Goal: Transaction & Acquisition: Register for event/course

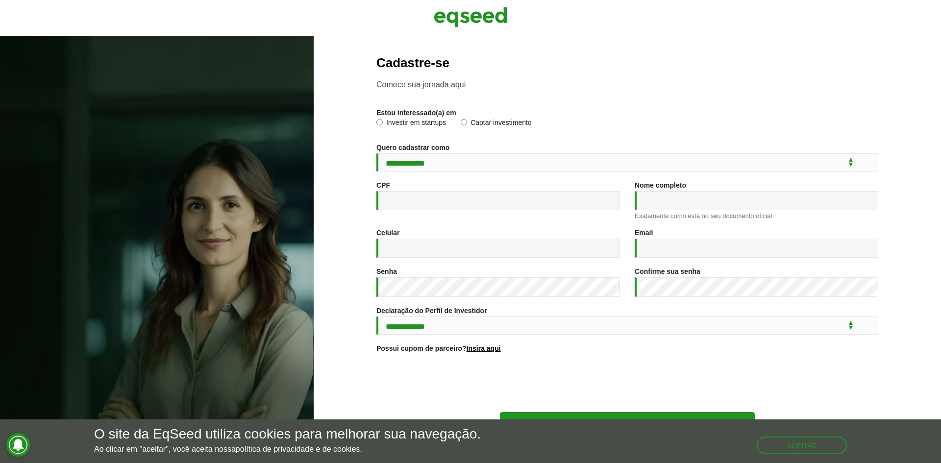
click at [382, 126] on label "Investir em startups" at bounding box center [412, 124] width 70 height 10
click at [437, 161] on select "**********" at bounding box center [628, 162] width 502 height 18
select select "***"
click at [377, 153] on select "**********" at bounding box center [628, 162] width 502 height 18
click at [459, 198] on input "CPF *" at bounding box center [499, 200] width 244 height 19
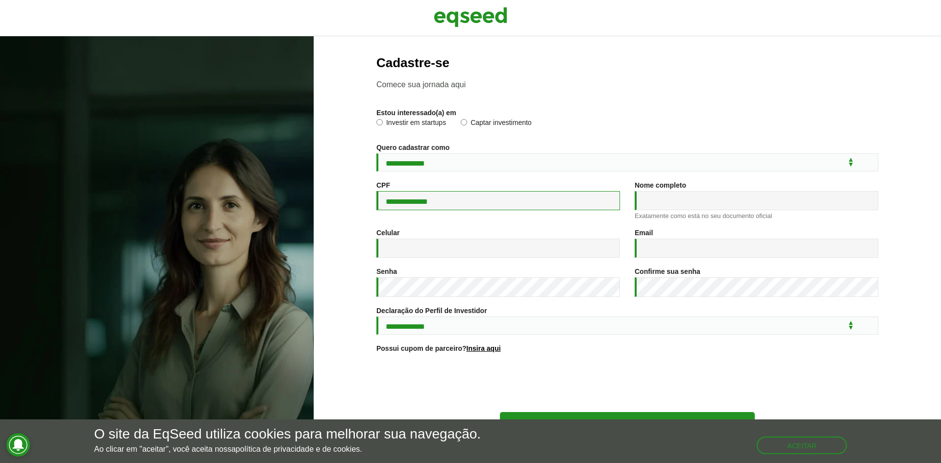
type input "**********"
click at [724, 199] on input "Nome completo *" at bounding box center [757, 200] width 244 height 19
type input "**********"
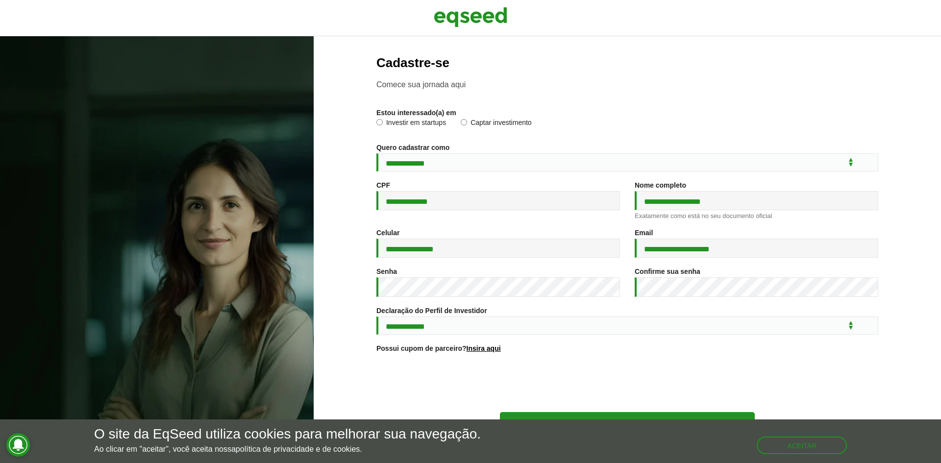
click at [519, 304] on div "Senha *" at bounding box center [498, 287] width 258 height 39
click at [404, 329] on select "**********" at bounding box center [628, 326] width 502 height 18
select select "***"
click at [377, 318] on select "**********" at bounding box center [628, 326] width 502 height 18
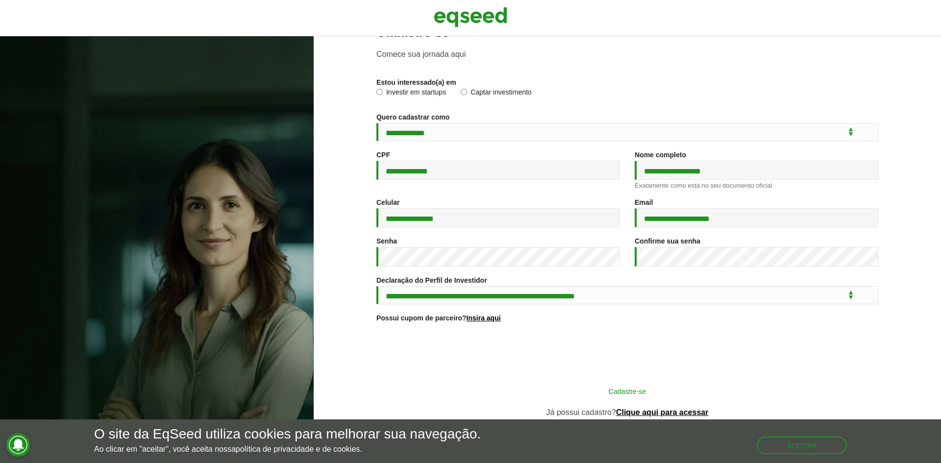
click at [589, 395] on button "Cadastre-se" at bounding box center [627, 391] width 255 height 19
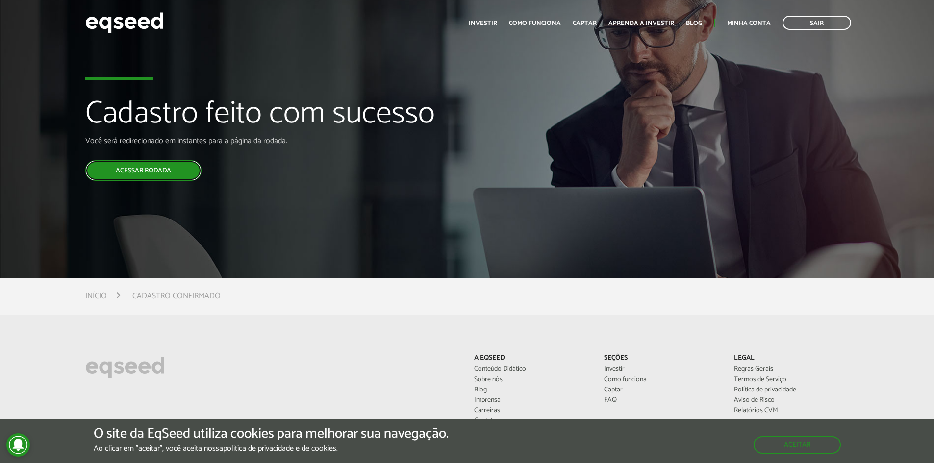
click at [168, 178] on link "Acessar rodada" at bounding box center [143, 170] width 116 height 21
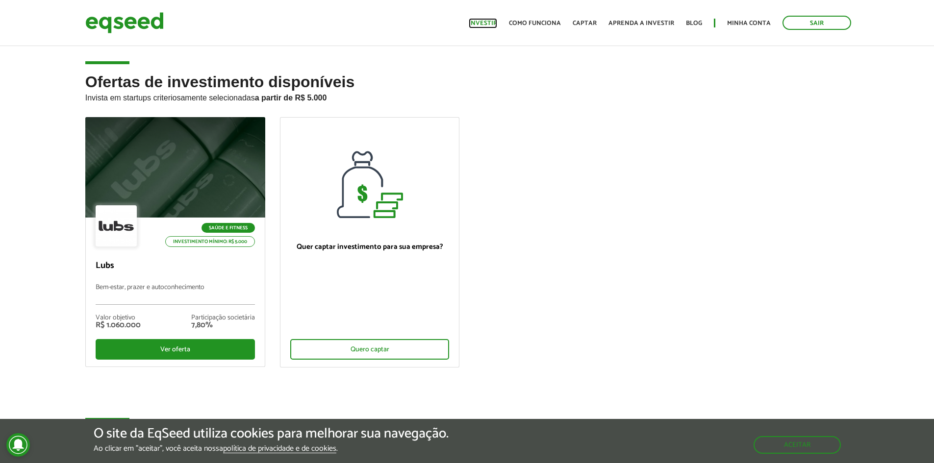
click at [481, 26] on link "Investir" at bounding box center [483, 23] width 28 height 6
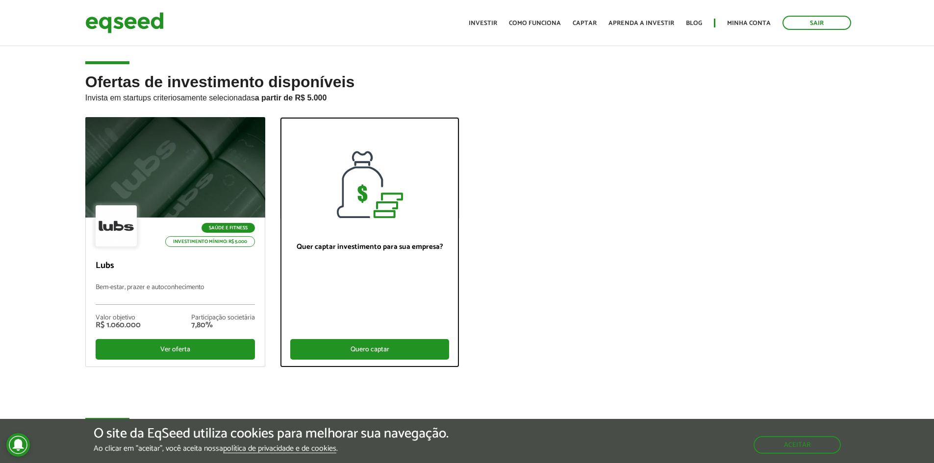
click at [342, 347] on div "Quero captar" at bounding box center [369, 349] width 159 height 21
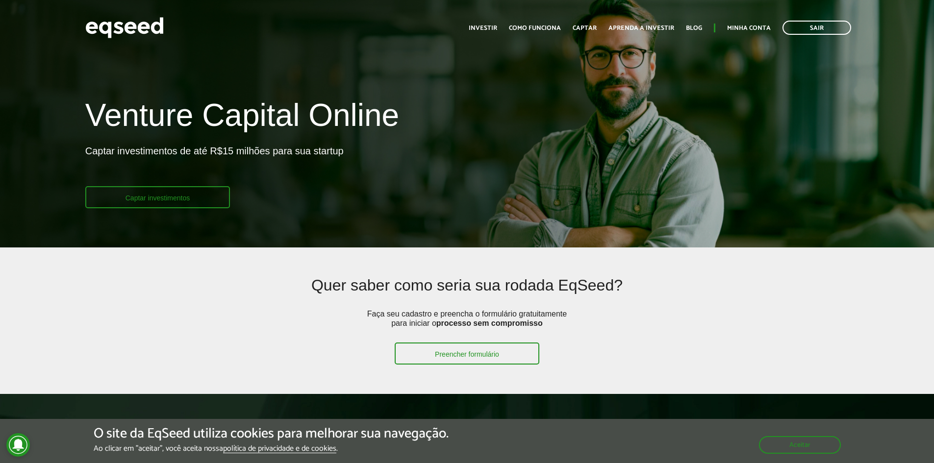
click at [186, 196] on link "Captar investimentos" at bounding box center [157, 197] width 145 height 22
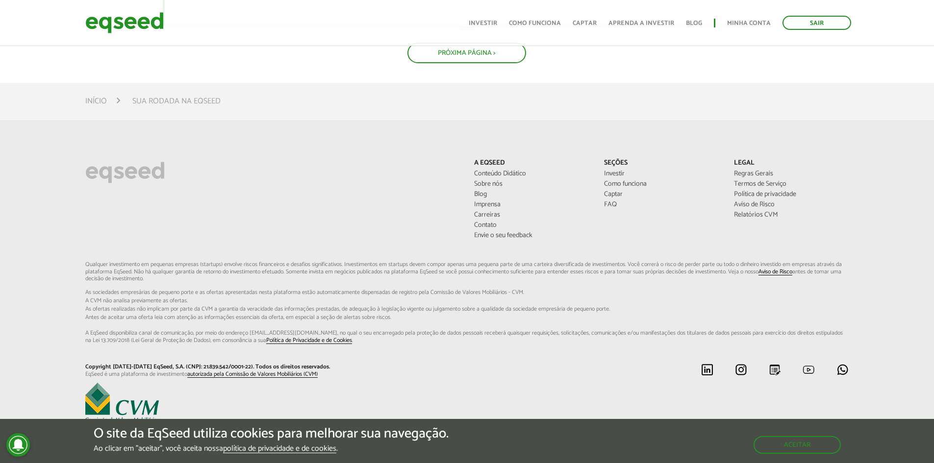
drag, startPoint x: 0, startPoint y: 0, endPoint x: 151, endPoint y: 335, distance: 367.5
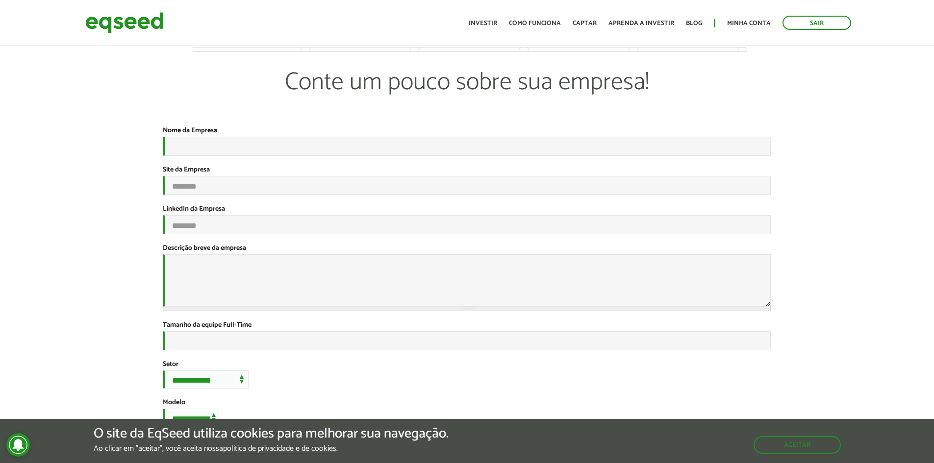
drag, startPoint x: 155, startPoint y: 320, endPoint x: 137, endPoint y: 200, distance: 121.5
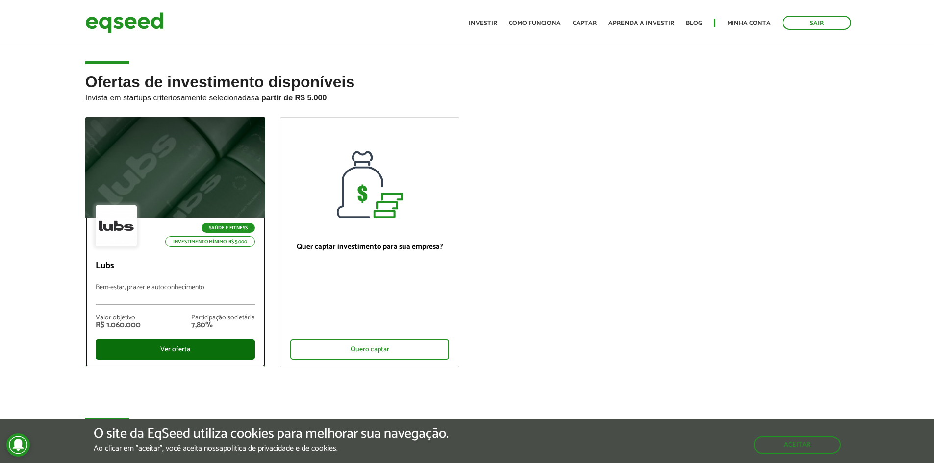
click at [137, 342] on div "Ver oferta" at bounding box center [175, 349] width 159 height 21
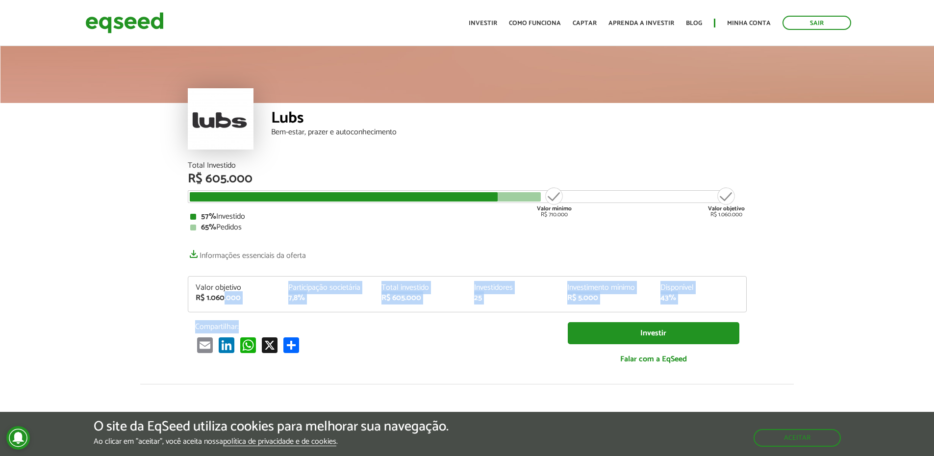
drag, startPoint x: 225, startPoint y: 302, endPoint x: 317, endPoint y: 322, distance: 94.8
click at [317, 322] on div "Total Investido R$ 605.000 Valor mínimo R$ 710.000 Valor objetivo R$ 1.060.000 …" at bounding box center [467, 268] width 559 height 212
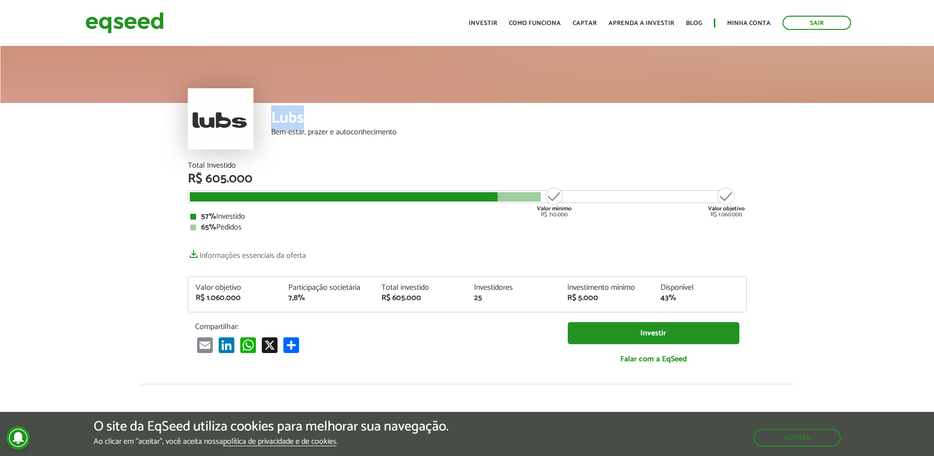
drag, startPoint x: 311, startPoint y: 122, endPoint x: 275, endPoint y: 123, distance: 36.3
click at [275, 123] on div "Lubs" at bounding box center [509, 119] width 476 height 18
copy div "Lubs"
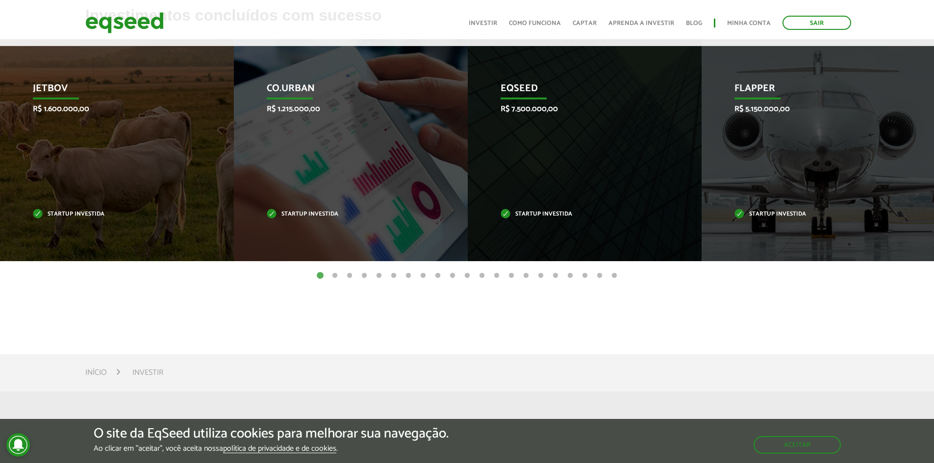
scroll to position [441, 0]
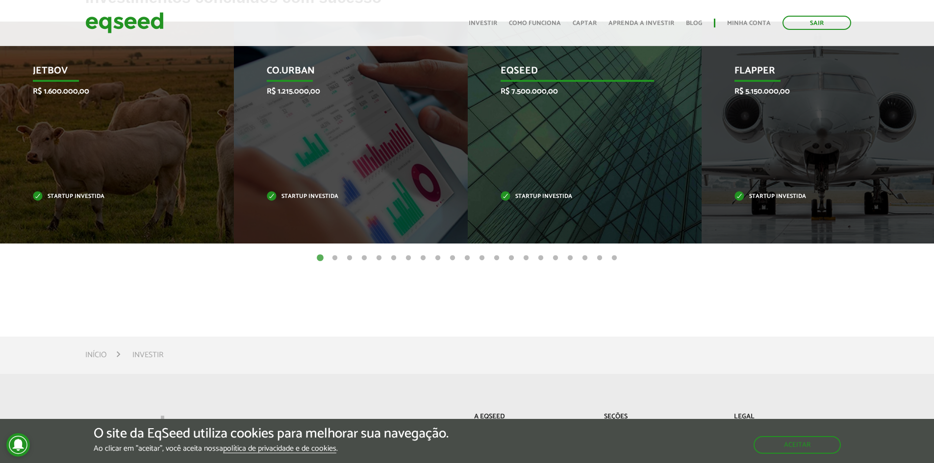
click at [594, 141] on div "EqSeed R$ 7.500.000,00 Startup investida" at bounding box center [577, 133] width 219 height 222
click at [581, 69] on p "EqSeed" at bounding box center [577, 73] width 153 height 17
click at [517, 72] on p "EqSeed" at bounding box center [577, 73] width 153 height 17
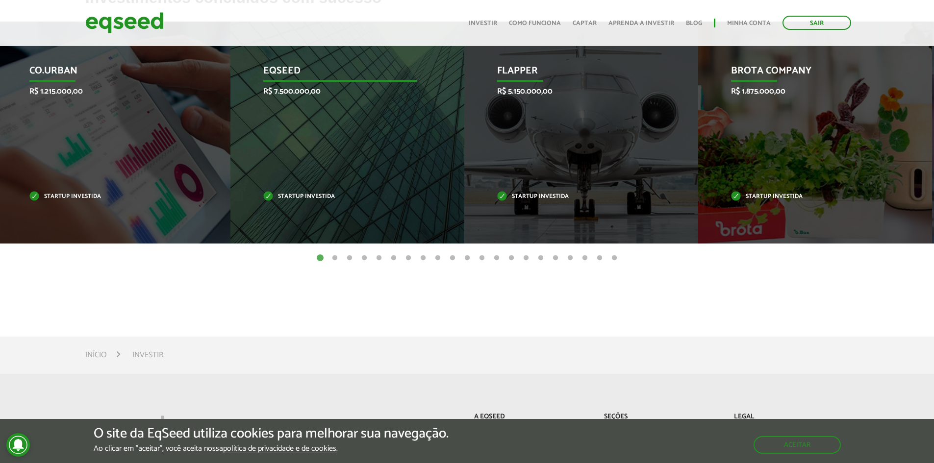
drag, startPoint x: 516, startPoint y: 79, endPoint x: 59, endPoint y: 118, distance: 459.0
click at [230, 156] on div "EqSeed R$ 7.500.000,00 Startup investida" at bounding box center [339, 133] width 219 height 222
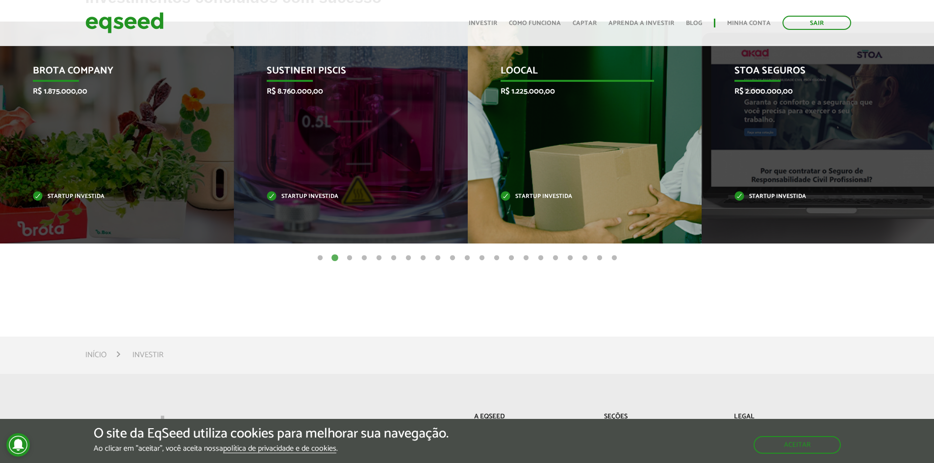
click at [574, 172] on div "Loocal R$ 1.225.000,00 Startup investida" at bounding box center [577, 133] width 219 height 222
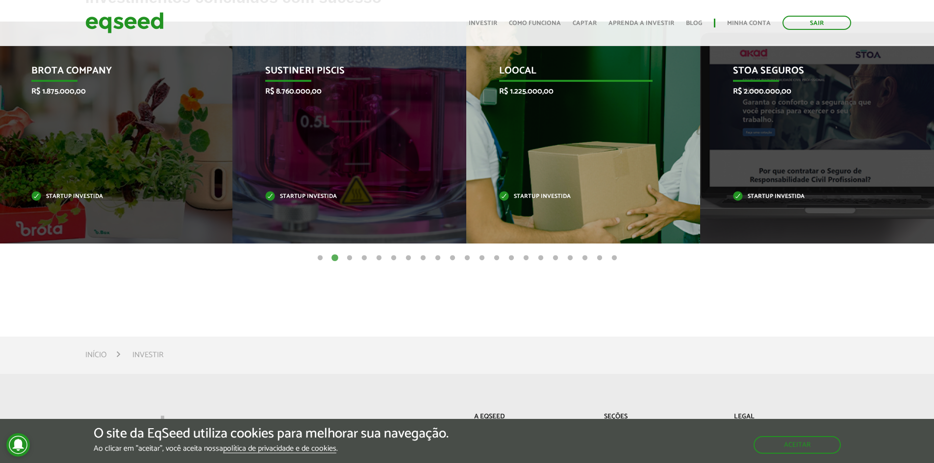
click at [574, 172] on div "Loocal R$ 1.225.000,00 Startup investida" at bounding box center [575, 133] width 219 height 222
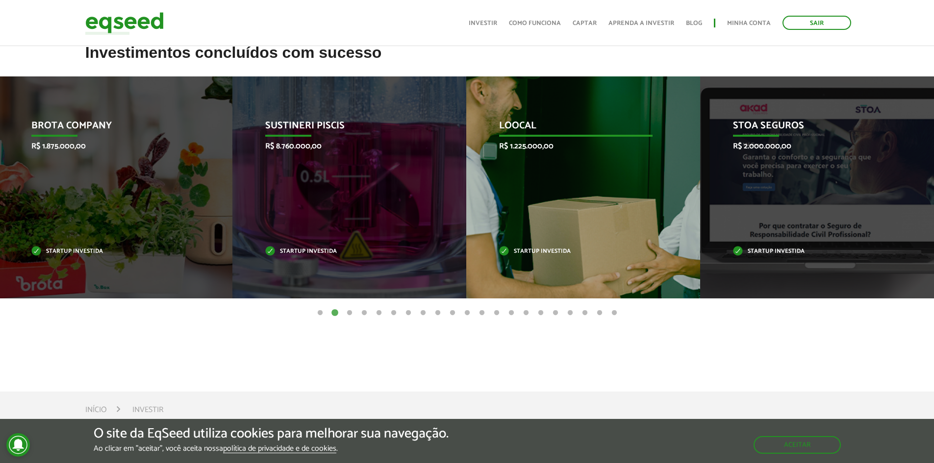
scroll to position [294, 0]
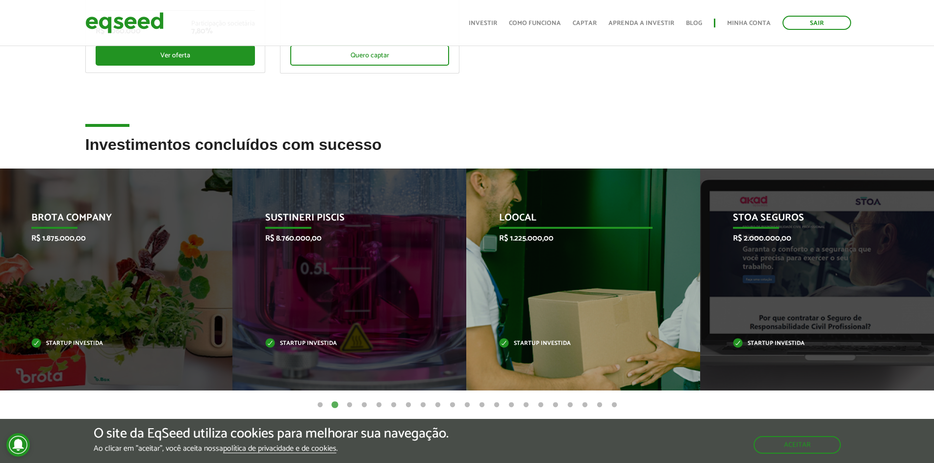
drag, startPoint x: 574, startPoint y: 172, endPoint x: 533, endPoint y: 331, distance: 163.9
click at [533, 331] on div "Loocal R$ 1.225.000,00 Startup investida" at bounding box center [575, 280] width 219 height 222
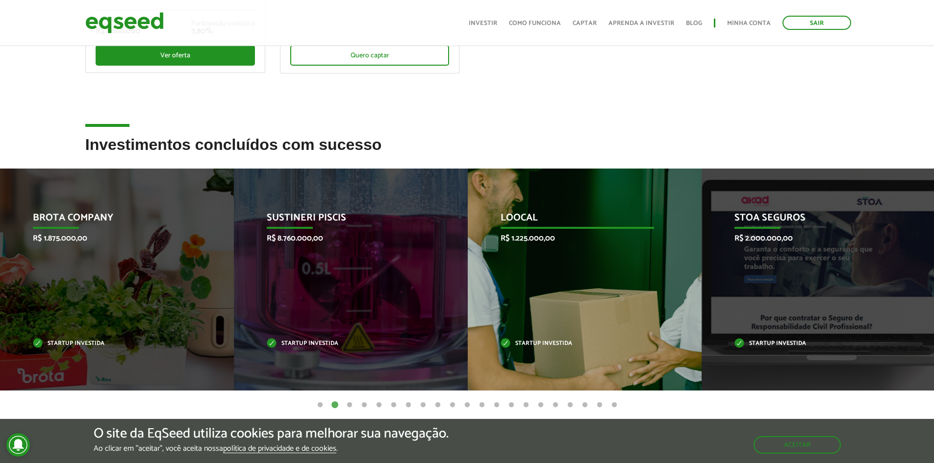
click at [530, 353] on div "Loocal R$ 1.225.000,00 Startup investida" at bounding box center [577, 280] width 219 height 222
click at [531, 347] on p "Startup investida" at bounding box center [577, 343] width 153 height 5
click at [524, 212] on p "Loocal" at bounding box center [577, 220] width 153 height 17
drag, startPoint x: 524, startPoint y: 212, endPoint x: 527, endPoint y: 226, distance: 14.0
click at [524, 214] on p "Loocal" at bounding box center [577, 220] width 153 height 17
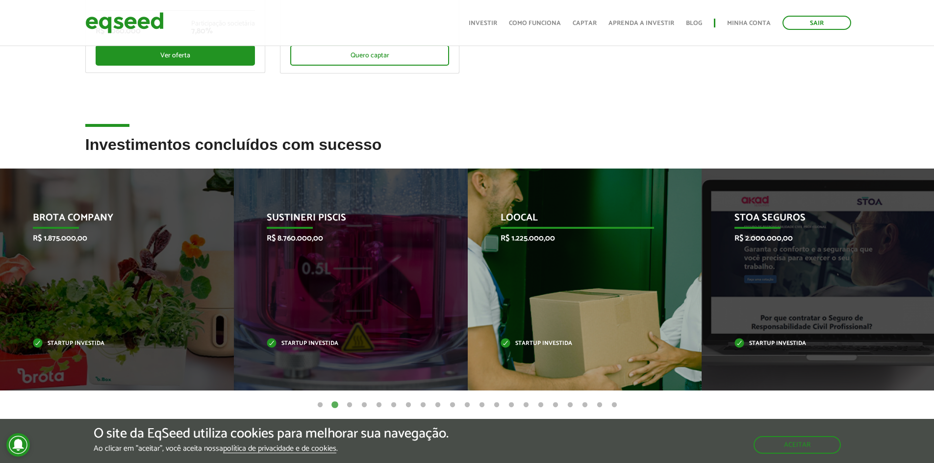
click at [531, 235] on p "R$ 1.225.000,00" at bounding box center [577, 238] width 153 height 9
drag, startPoint x: 746, startPoint y: 264, endPoint x: 247, endPoint y: 342, distance: 504.6
click at [702, 345] on div "STOA Seguros R$ 2.000.000,00 Startup investida" at bounding box center [811, 280] width 219 height 222
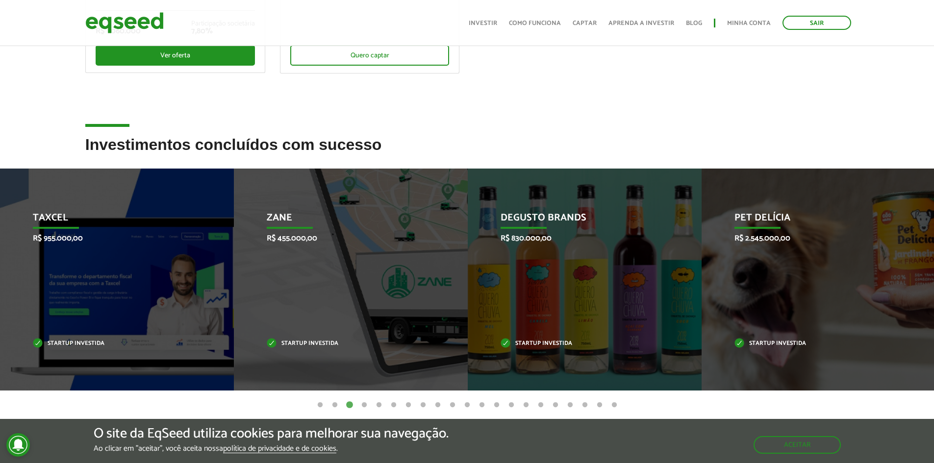
click at [460, 302] on li "Zane R$ 455.000,00 Startup investida" at bounding box center [351, 280] width 234 height 222
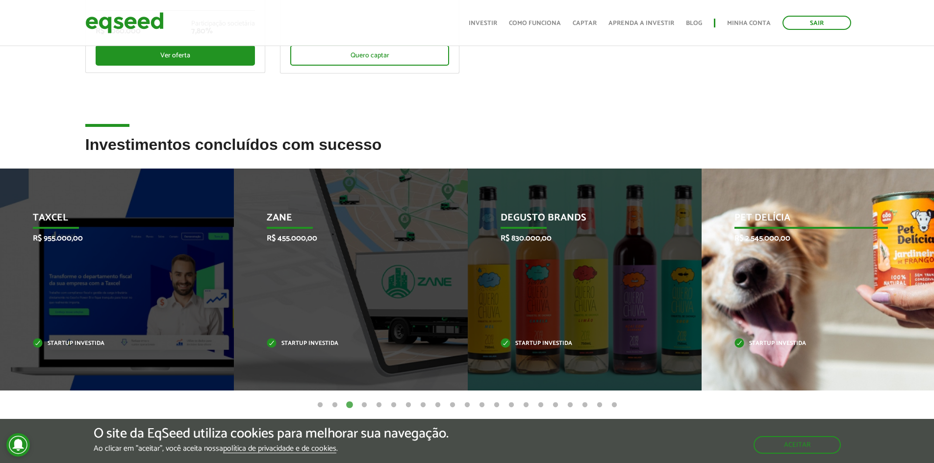
drag, startPoint x: 725, startPoint y: 235, endPoint x: 769, endPoint y: 233, distance: 43.7
click at [728, 234] on div "Pet Delícia R$ 2.545.000,00 Startup investida" at bounding box center [811, 280] width 219 height 222
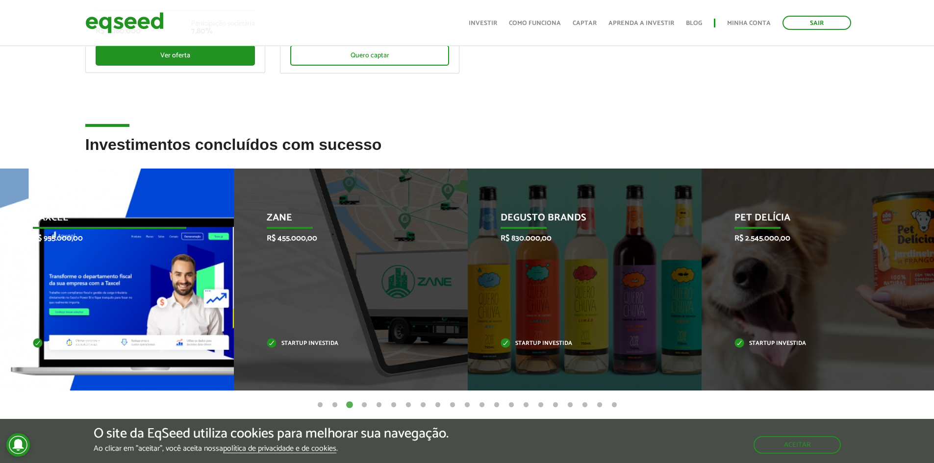
drag, startPoint x: 822, startPoint y: 237, endPoint x: 0, endPoint y: 311, distance: 825.5
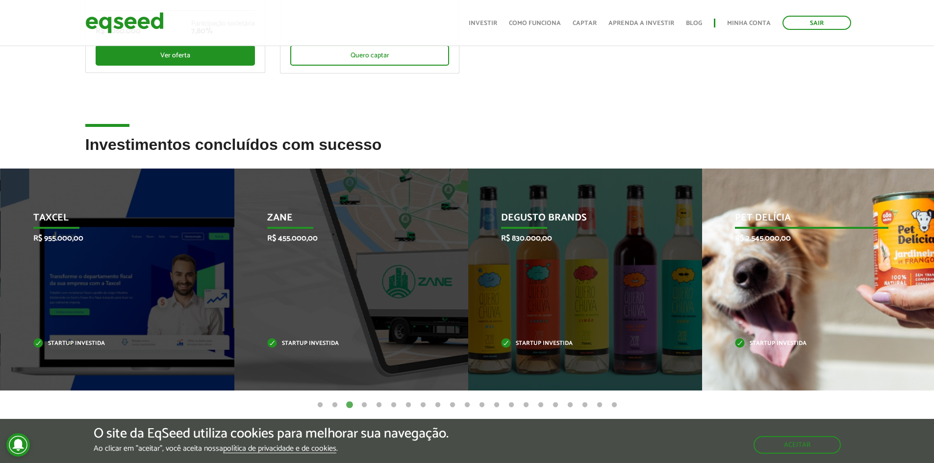
click at [761, 221] on p "Pet Delícia" at bounding box center [811, 220] width 153 height 17
click at [761, 221] on p "Pet Delícia" at bounding box center [810, 220] width 153 height 17
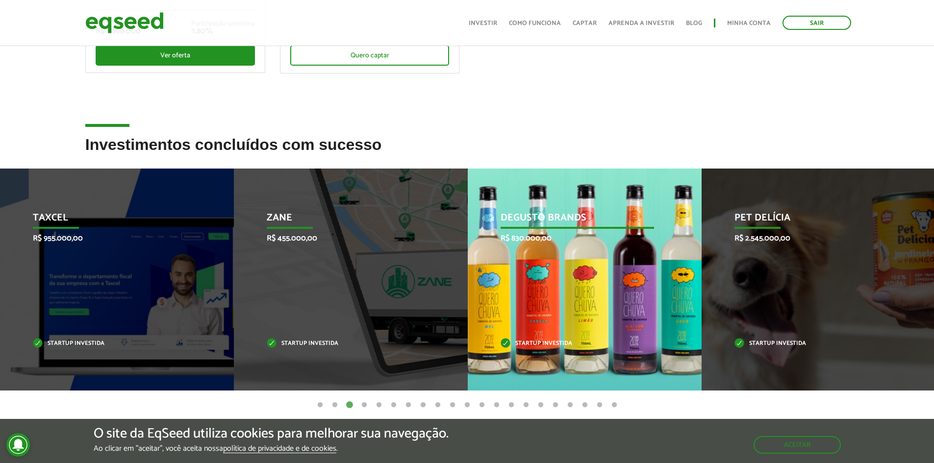
drag, startPoint x: 761, startPoint y: 221, endPoint x: 493, endPoint y: 211, distance: 268.4
